Goal: Find specific page/section: Find specific page/section

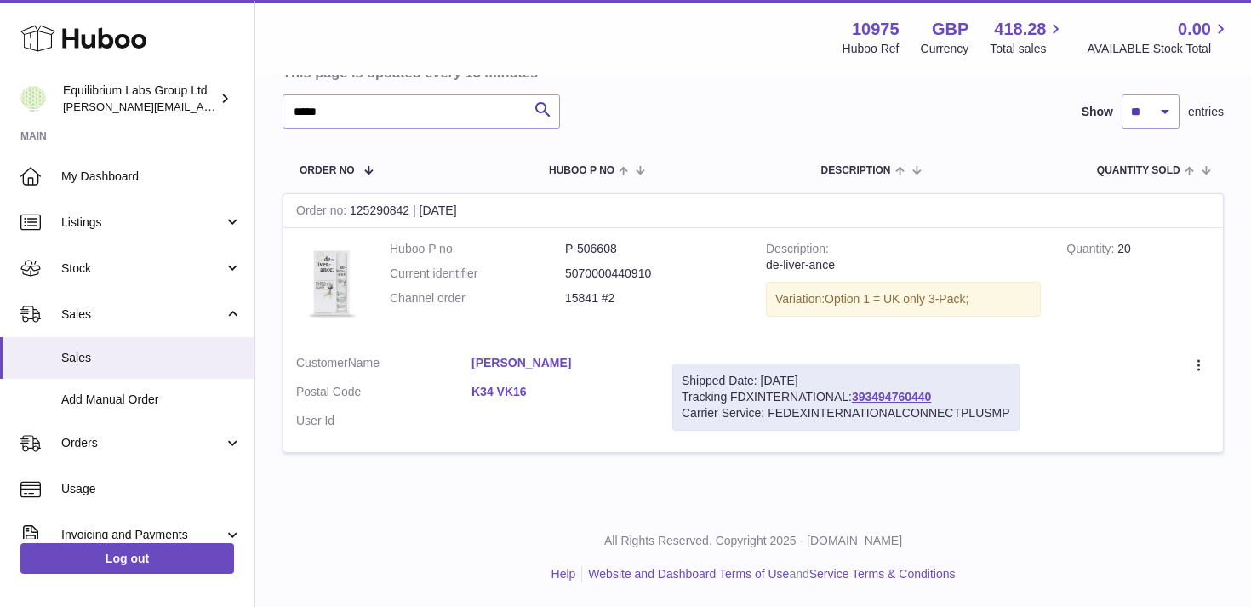
click at [683, 231] on td "Huboo P no P-506608 Current identifier 5070000440910 Channel order 15841 #2" at bounding box center [565, 285] width 376 height 114
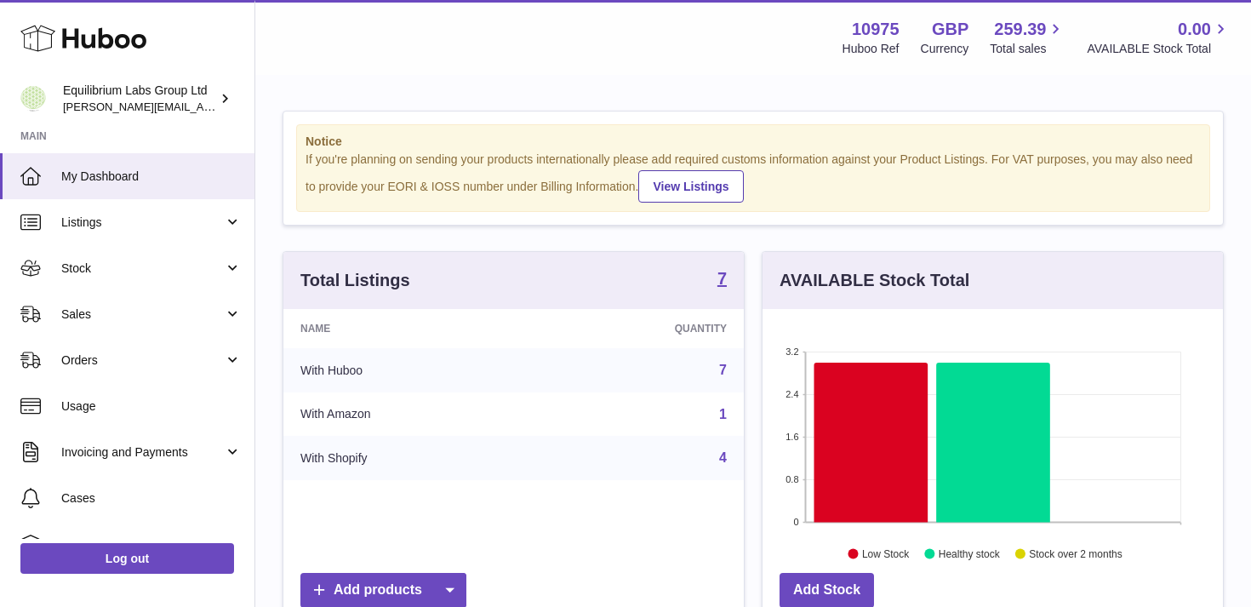
scroll to position [266, 461]
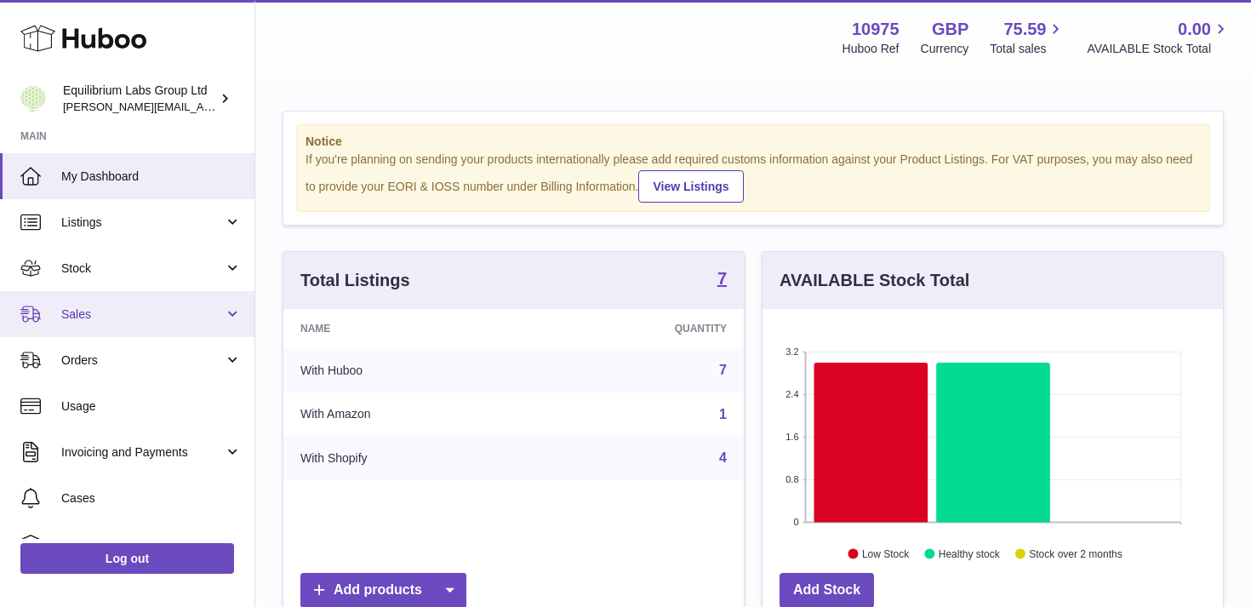
click at [192, 304] on link "Sales" at bounding box center [127, 314] width 255 height 46
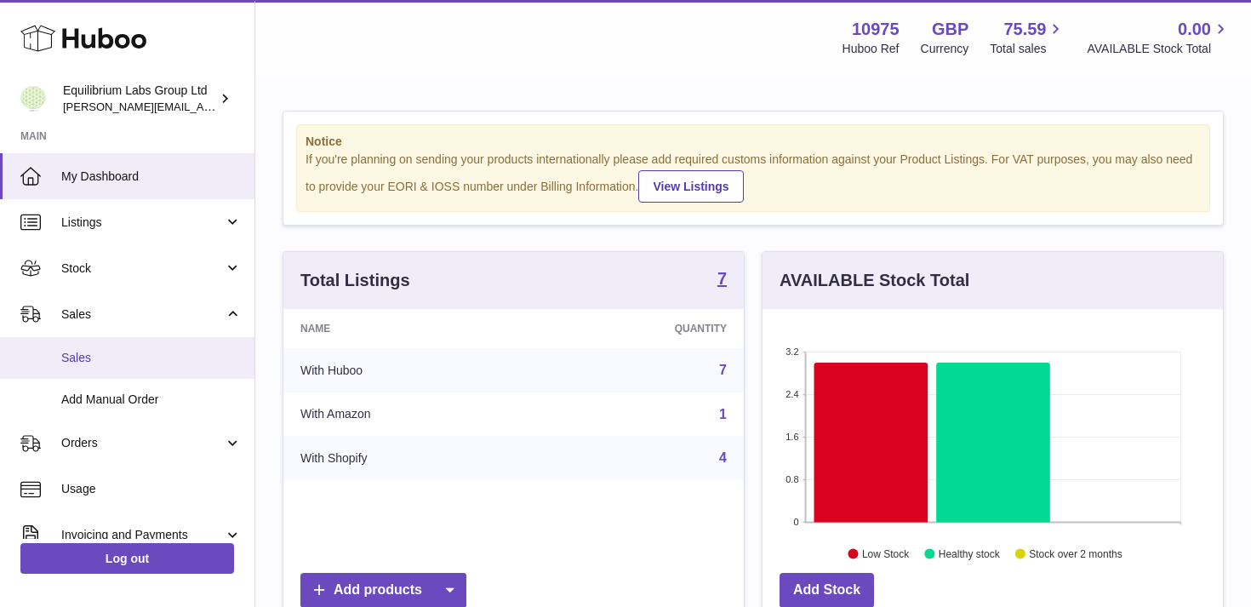
click at [157, 352] on span "Sales" at bounding box center [151, 358] width 180 height 16
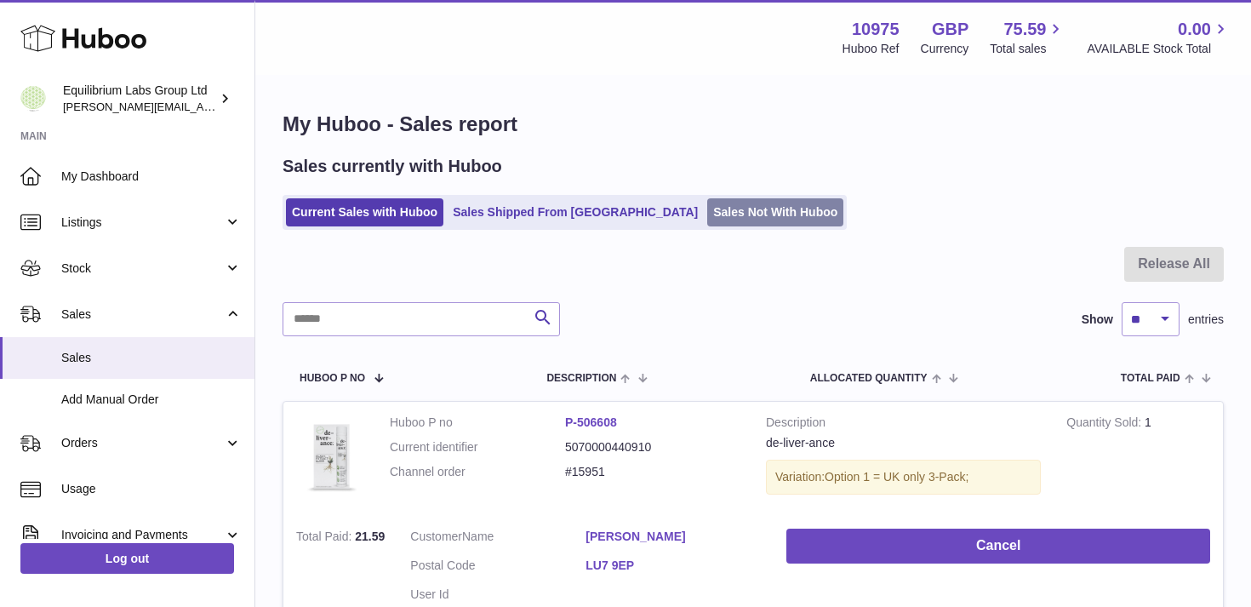
click at [707, 220] on link "Sales Not With Huboo" at bounding box center [775, 212] width 136 height 28
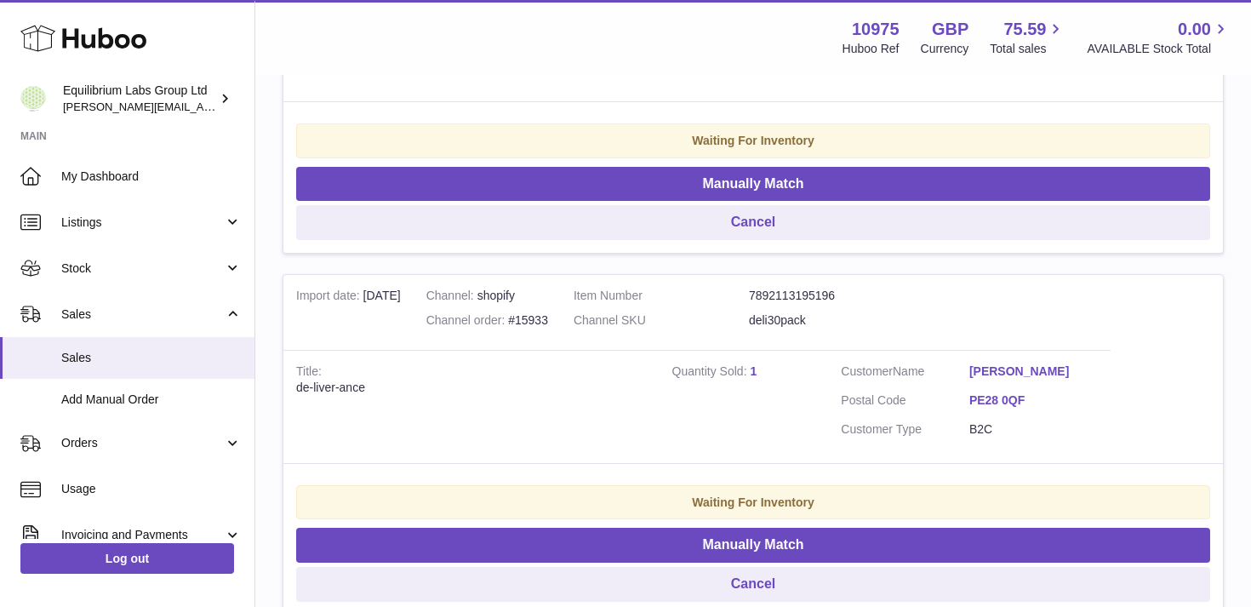
scroll to position [3642, 0]
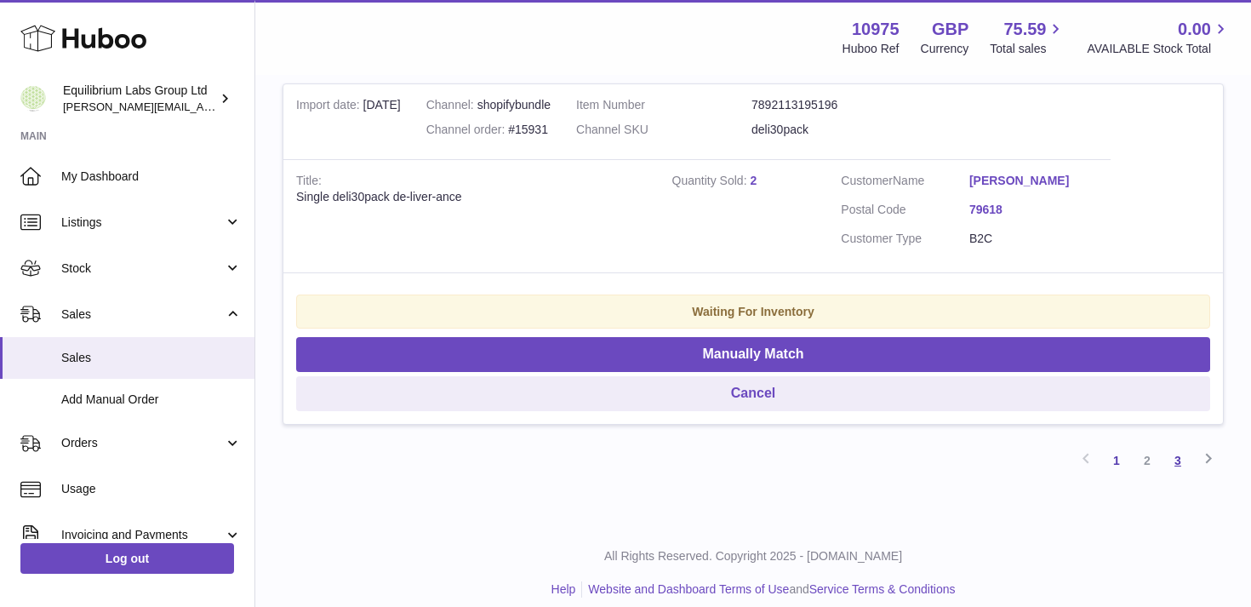
click at [1177, 445] on link "3" at bounding box center [1178, 460] width 31 height 31
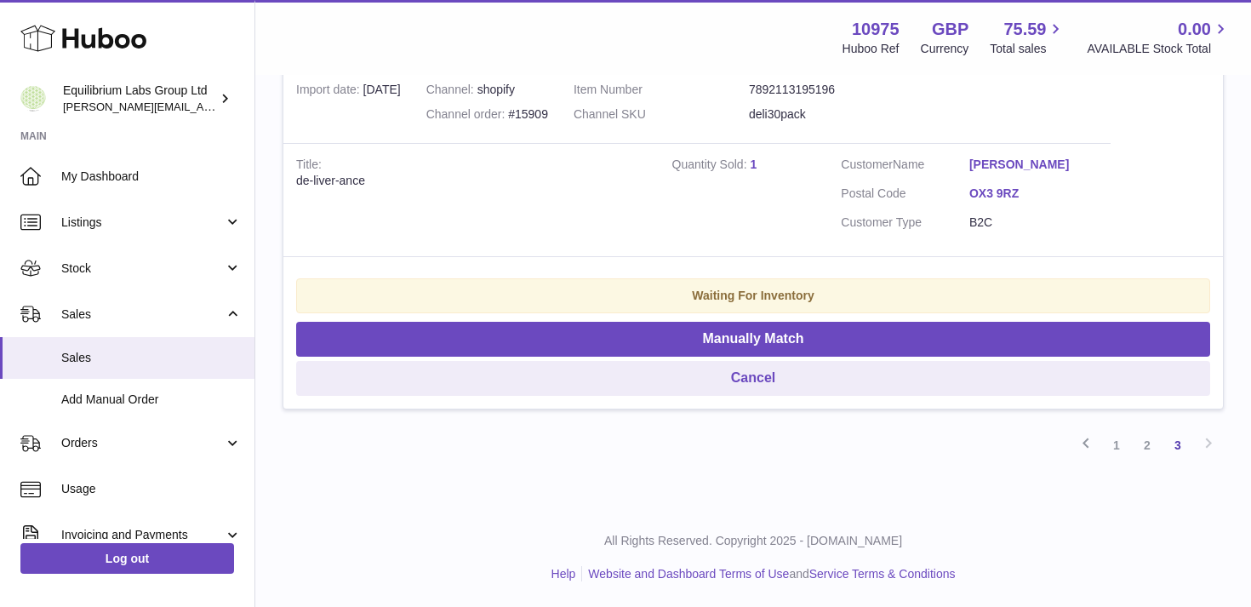
scroll to position [1052, 0]
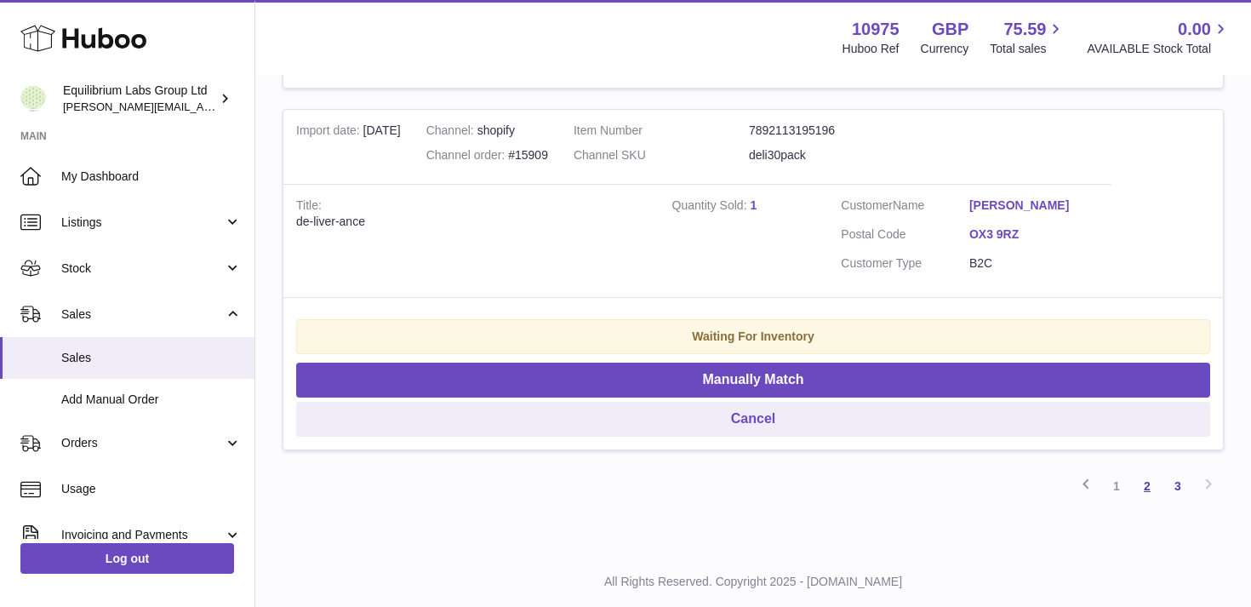
click at [1153, 480] on link "2" at bounding box center [1147, 486] width 31 height 31
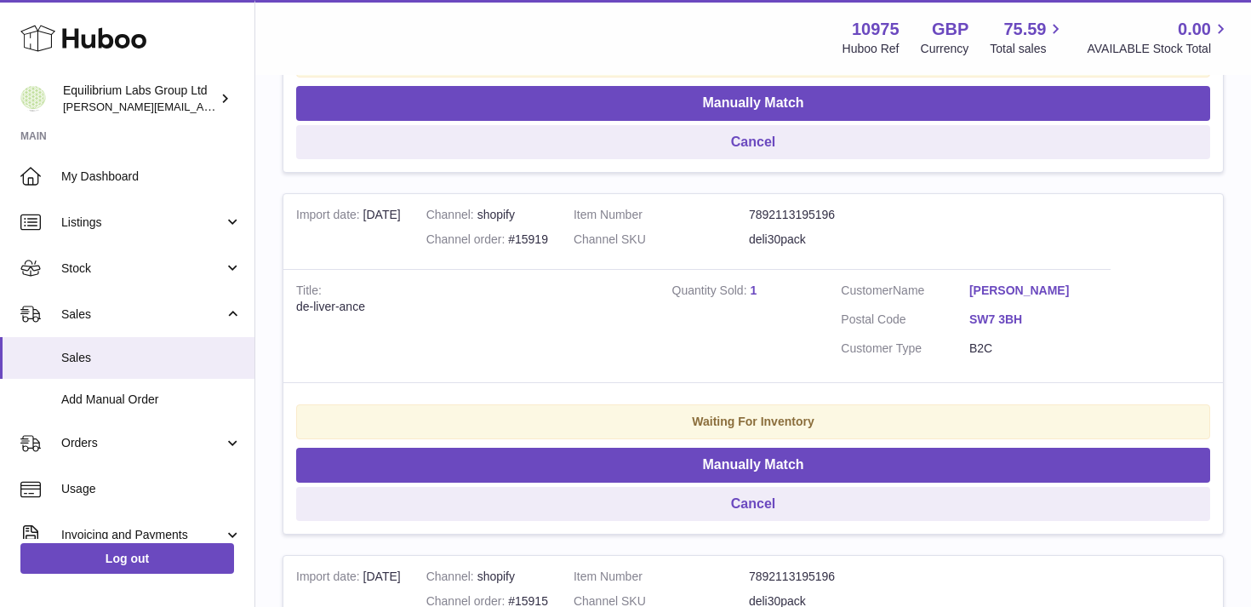
scroll to position [3642, 0]
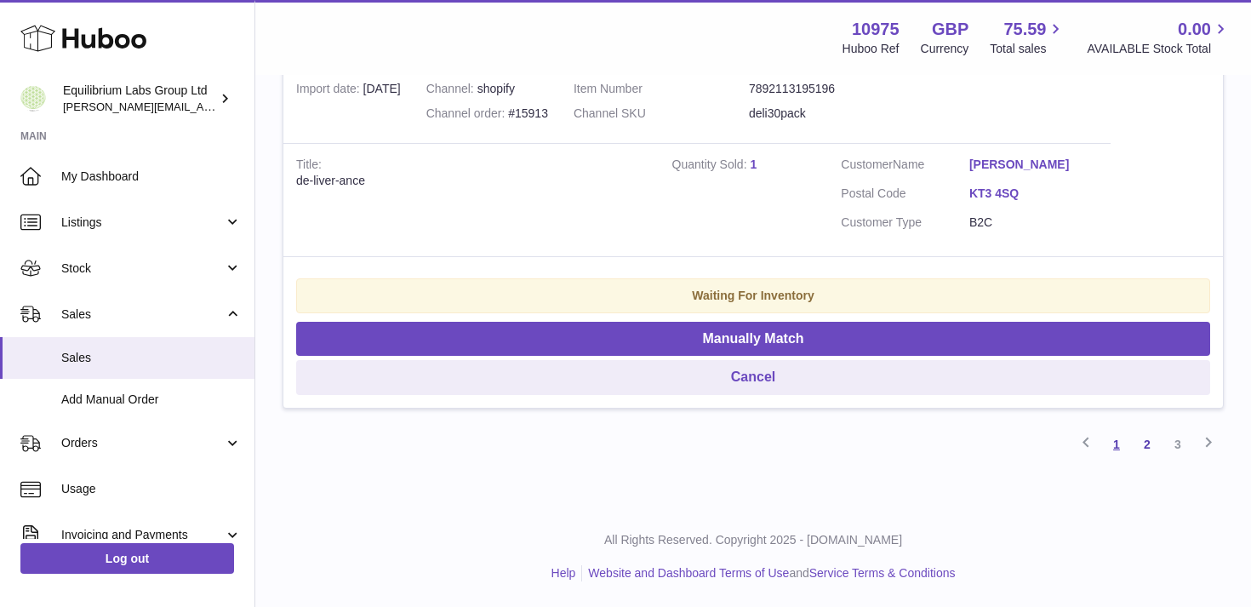
click at [1108, 444] on link "1" at bounding box center [1117, 444] width 31 height 31
